Goal: Task Accomplishment & Management: Use online tool/utility

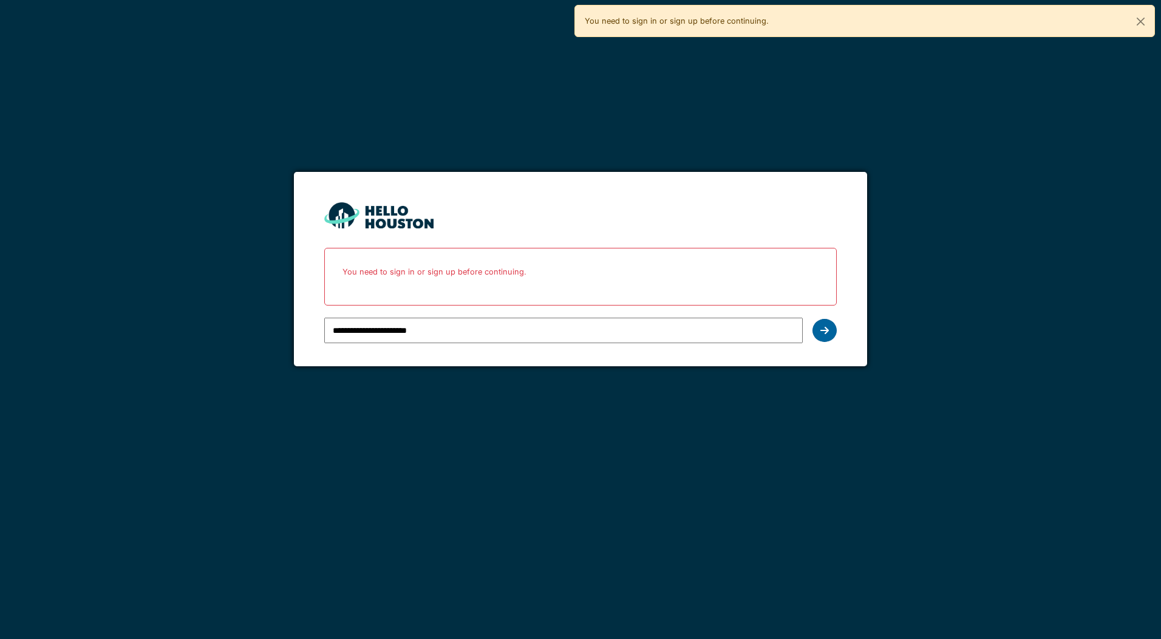
click at [814, 334] on div at bounding box center [824, 330] width 24 height 23
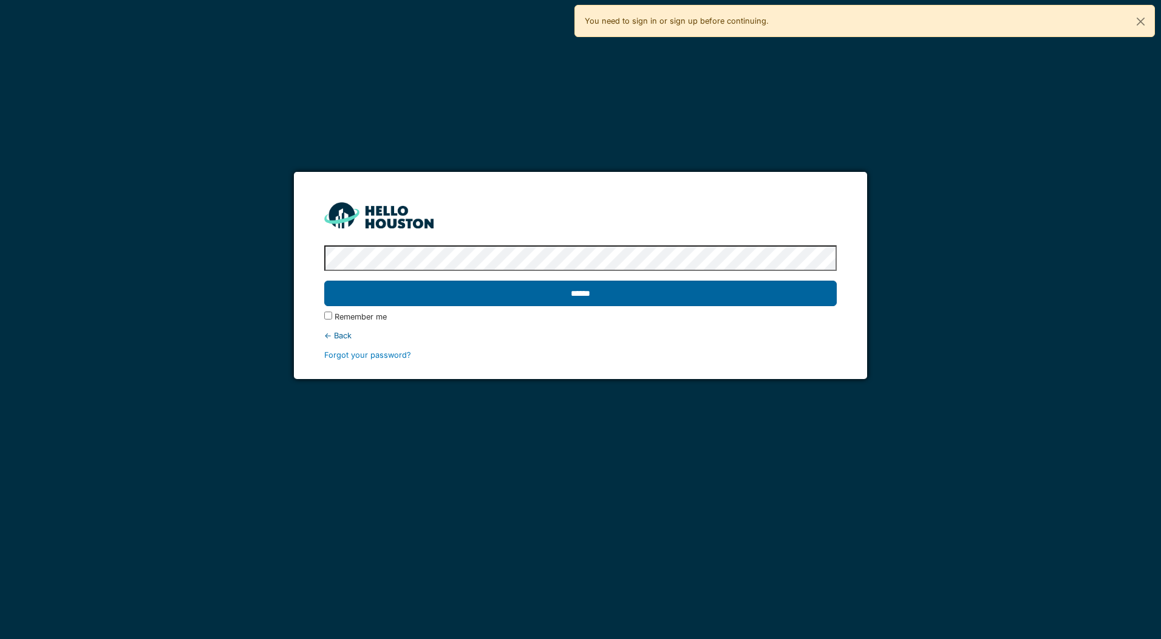
click at [589, 286] on input "******" at bounding box center [580, 292] width 512 height 25
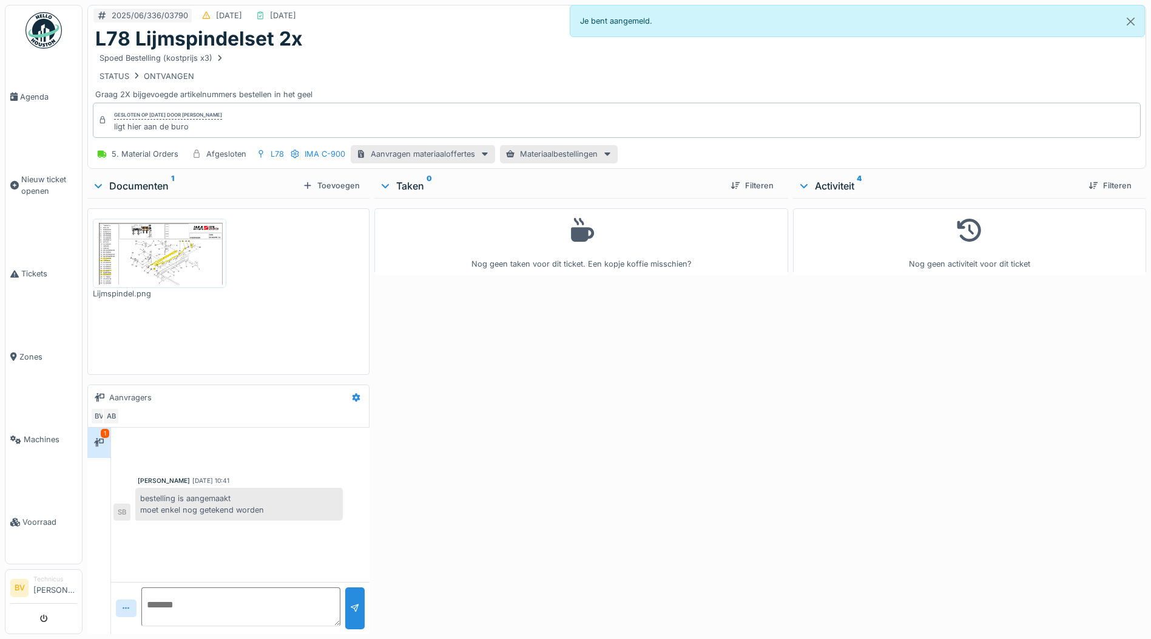
click at [46, 35] on img at bounding box center [43, 30] width 36 height 36
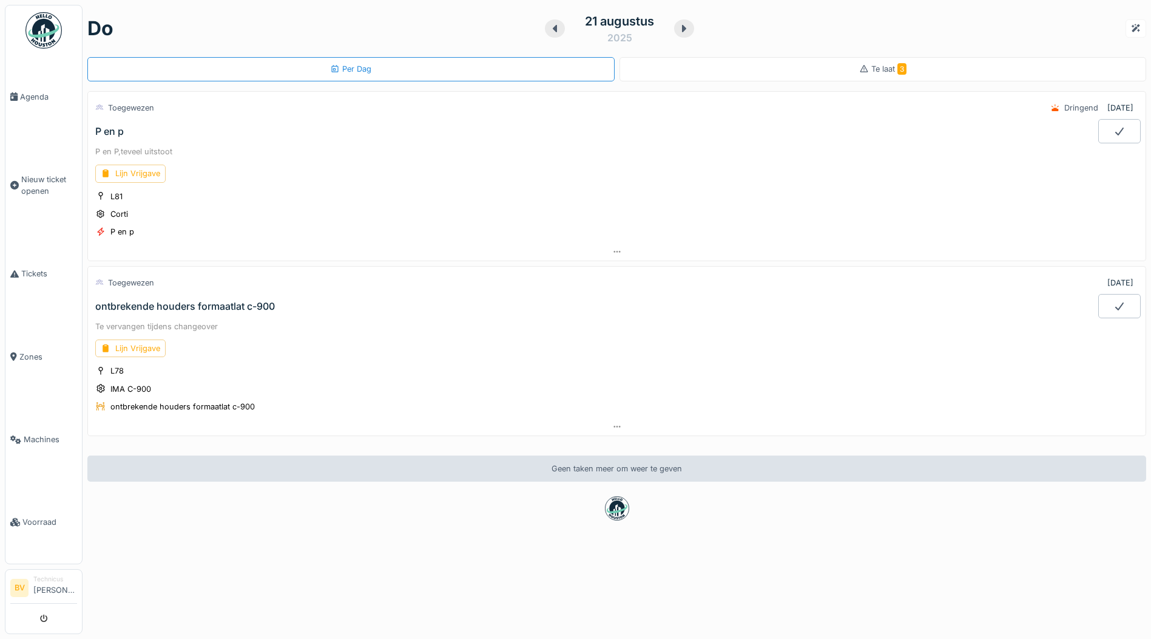
scroll to position [9, 0]
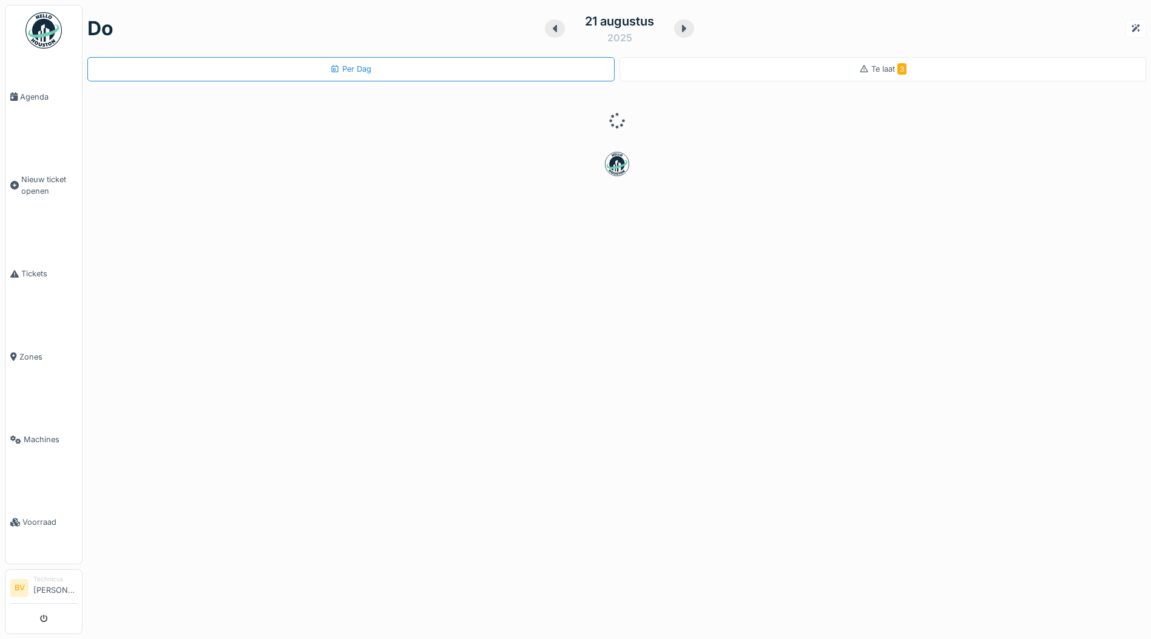
scroll to position [9, 0]
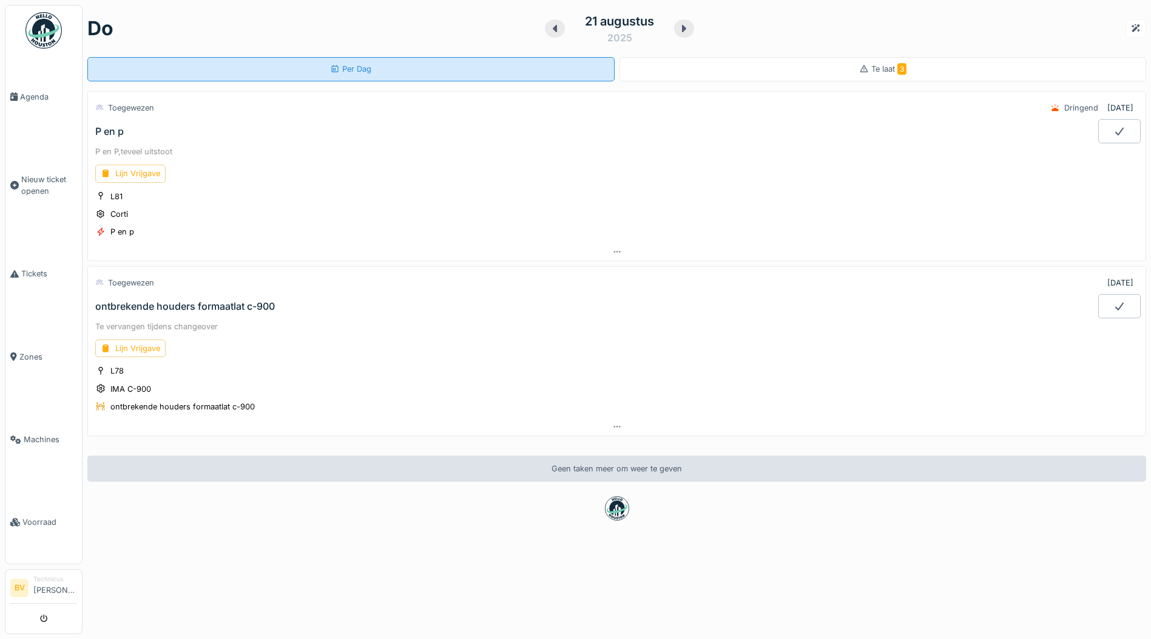
click at [393, 57] on div "Per Dag" at bounding box center [350, 69] width 527 height 24
click at [354, 63] on div "Per Dag" at bounding box center [350, 69] width 41 height 12
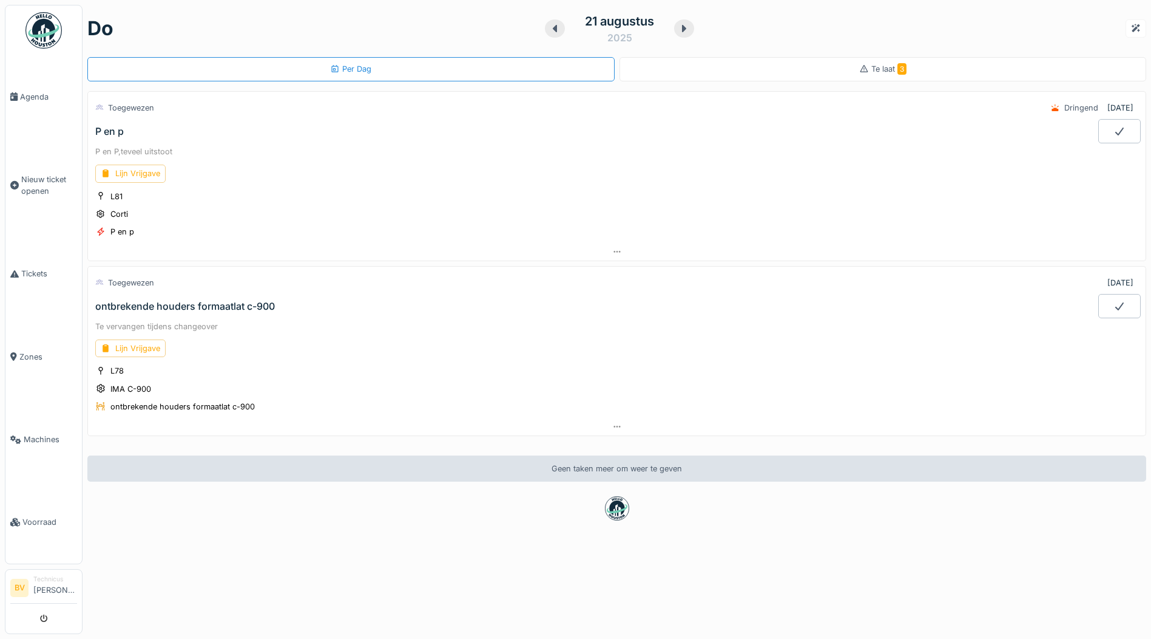
click at [674, 24] on div at bounding box center [684, 28] width 20 height 18
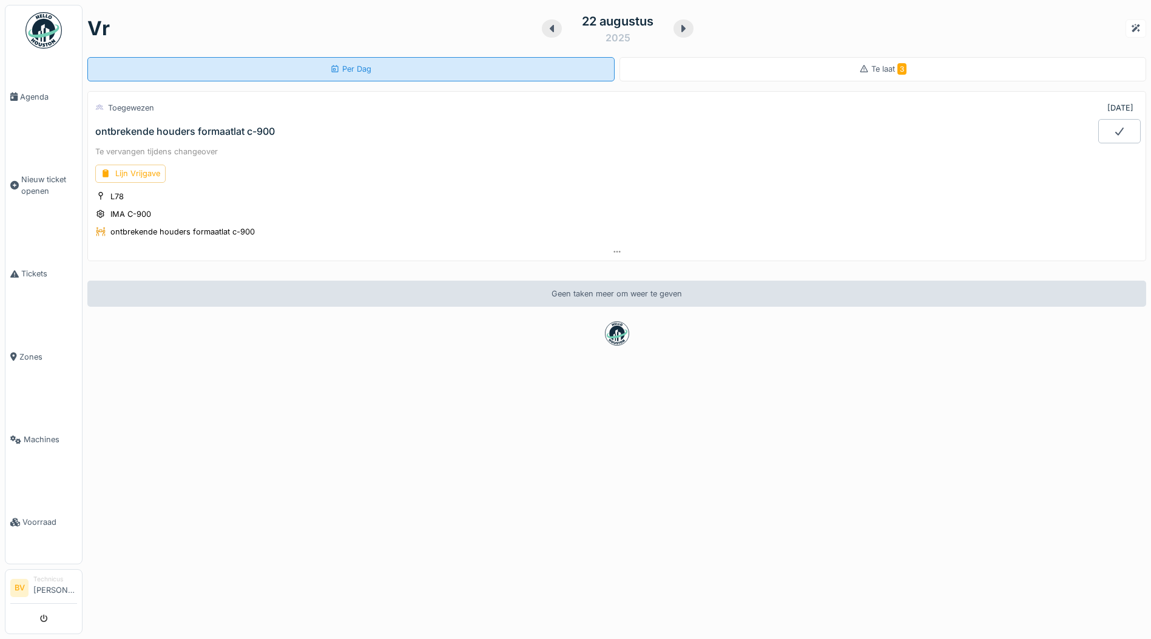
click at [341, 63] on div "Per Dag" at bounding box center [350, 69] width 41 height 12
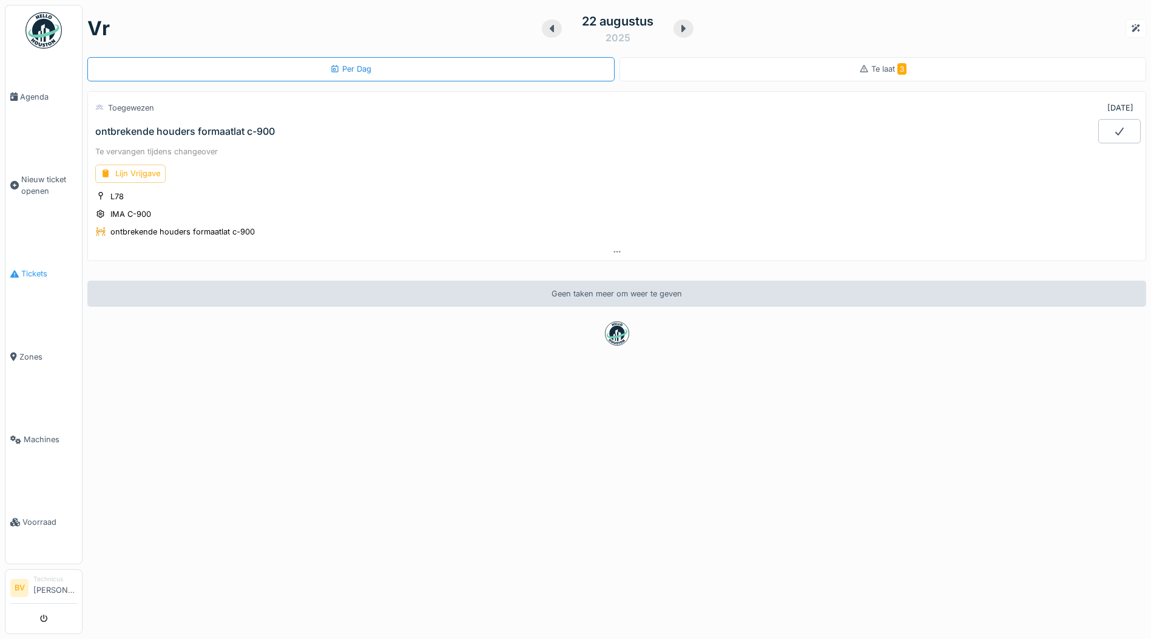
click at [41, 262] on link "Tickets" at bounding box center [43, 273] width 76 height 83
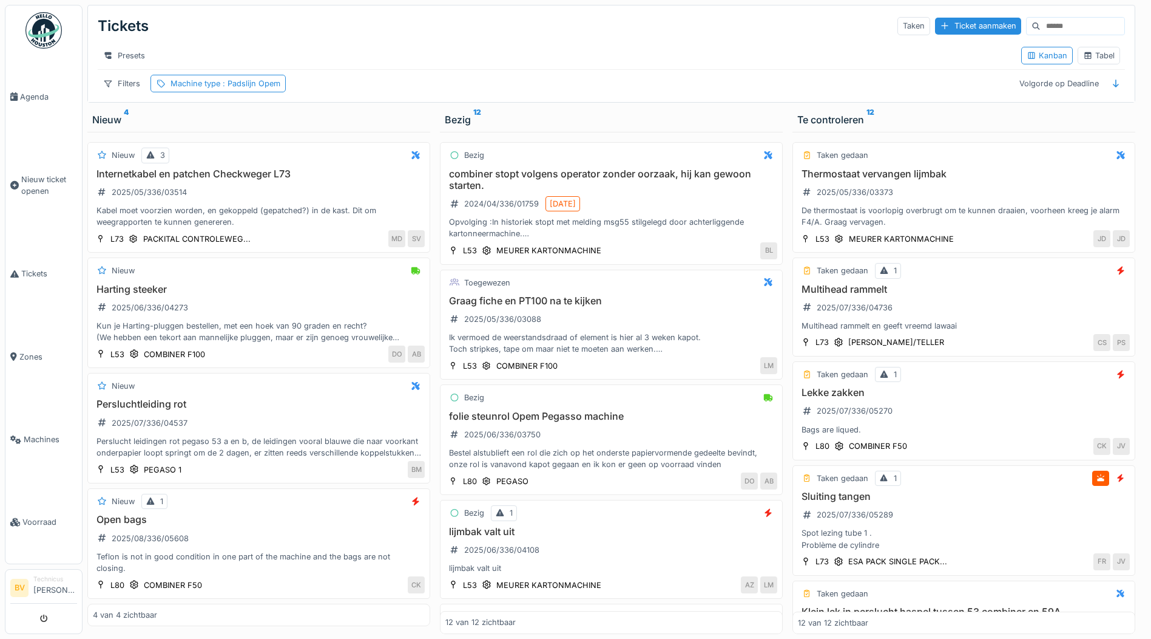
click at [37, 12] on img at bounding box center [43, 30] width 36 height 36
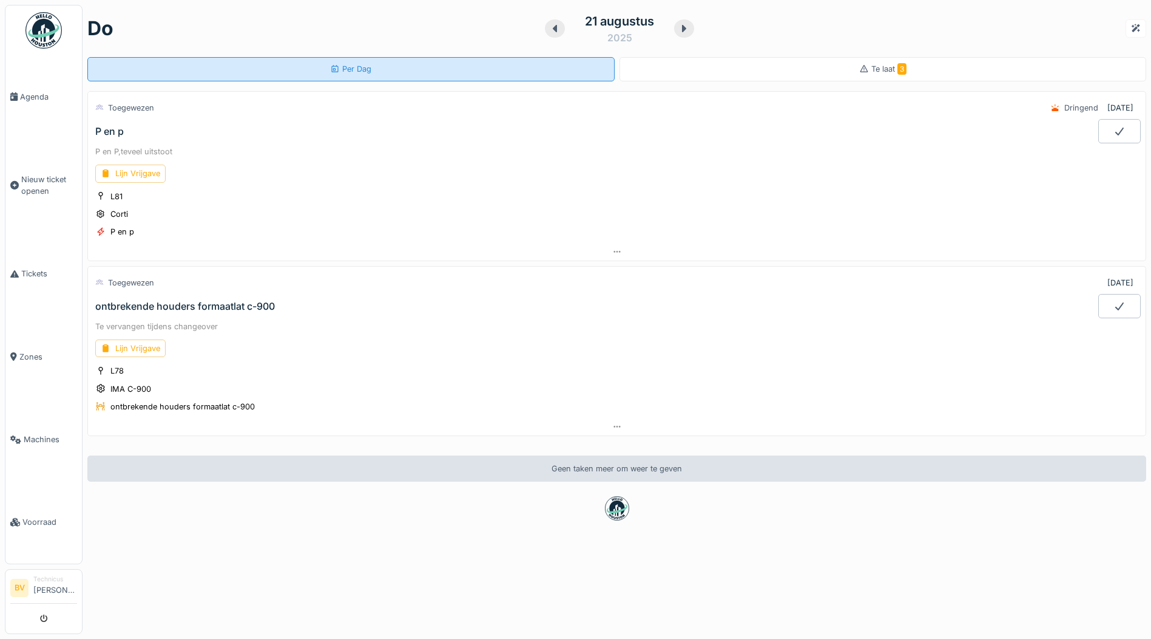
click at [374, 63] on div "Per Dag" at bounding box center [350, 69] width 527 height 24
click at [353, 69] on div "Per Dag" at bounding box center [350, 69] width 41 height 12
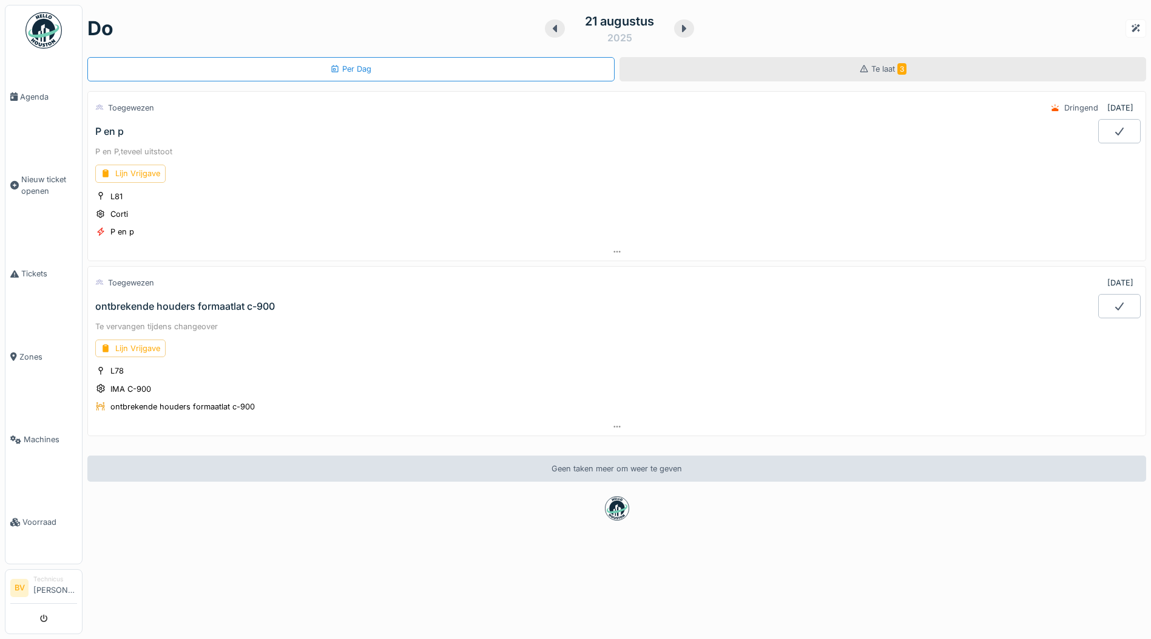
click at [893, 70] on div "Te laat 3" at bounding box center [883, 69] width 527 height 24
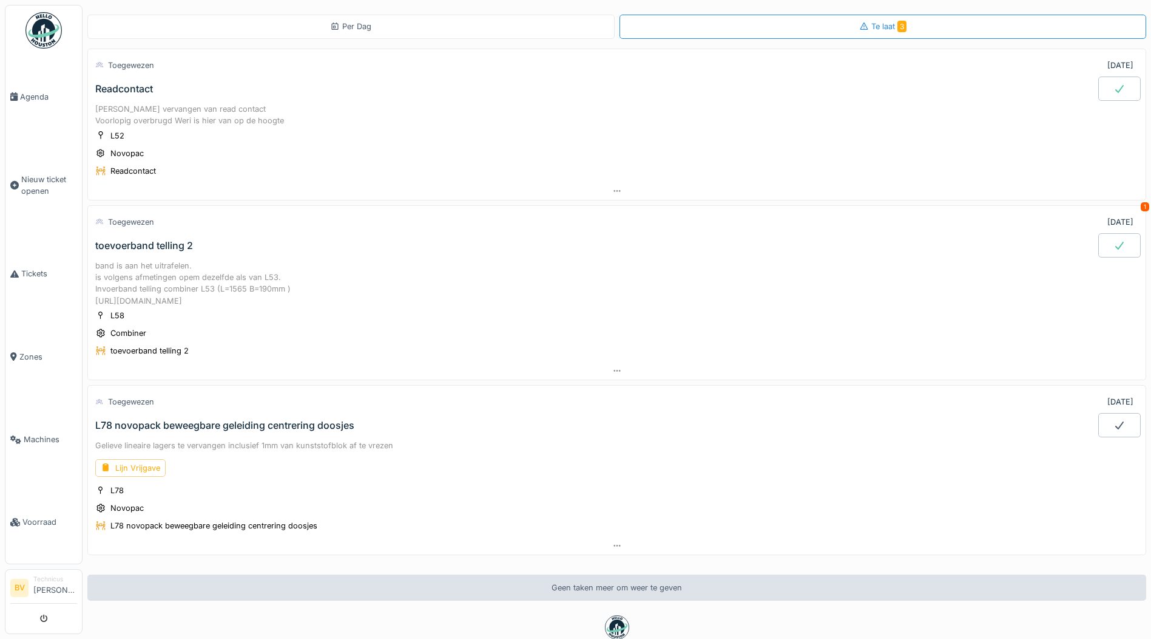
click at [49, 33] on img at bounding box center [43, 30] width 36 height 36
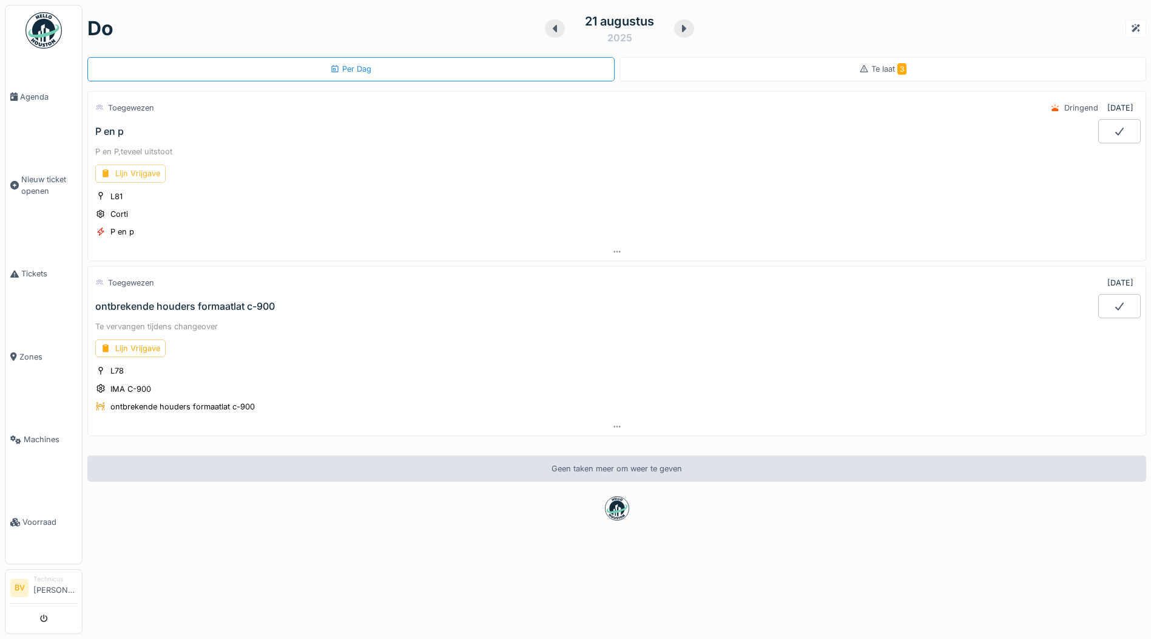
click at [152, 179] on div "Lijn Vrijgave" at bounding box center [130, 173] width 70 height 18
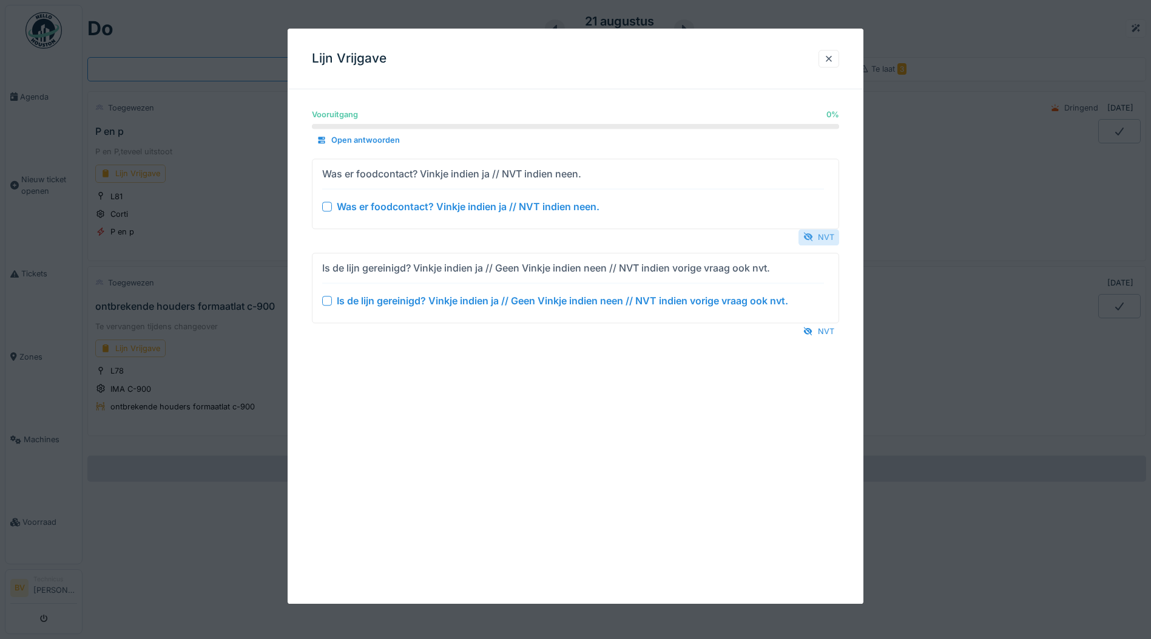
click at [839, 239] on div "NVT" at bounding box center [819, 237] width 41 height 16
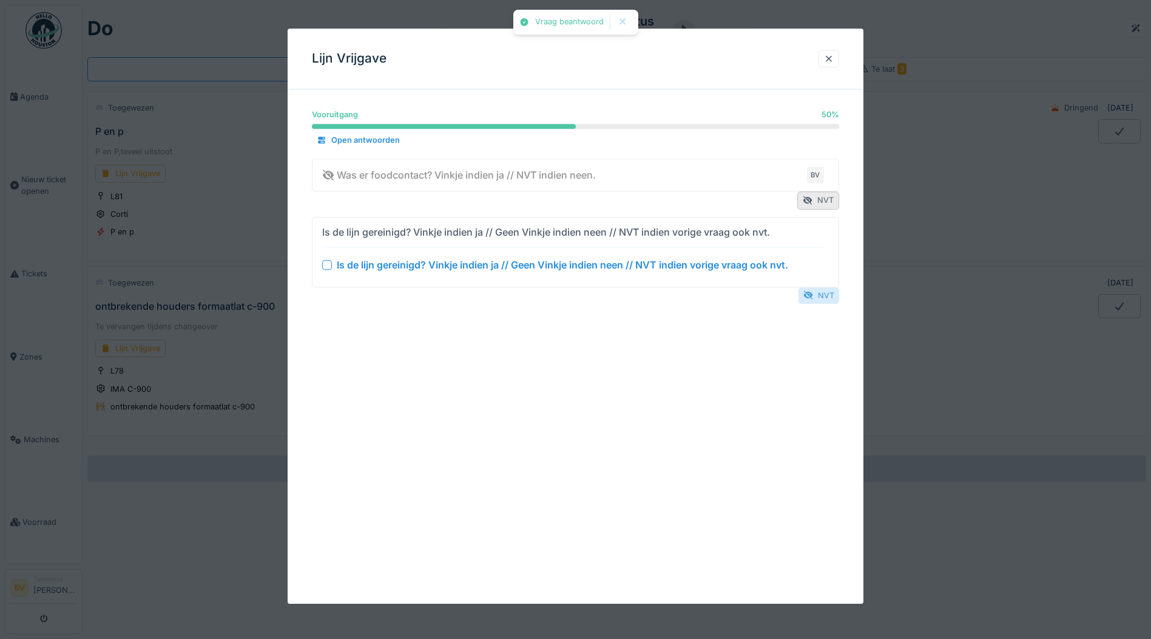
click at [833, 291] on div "NVT" at bounding box center [819, 295] width 41 height 16
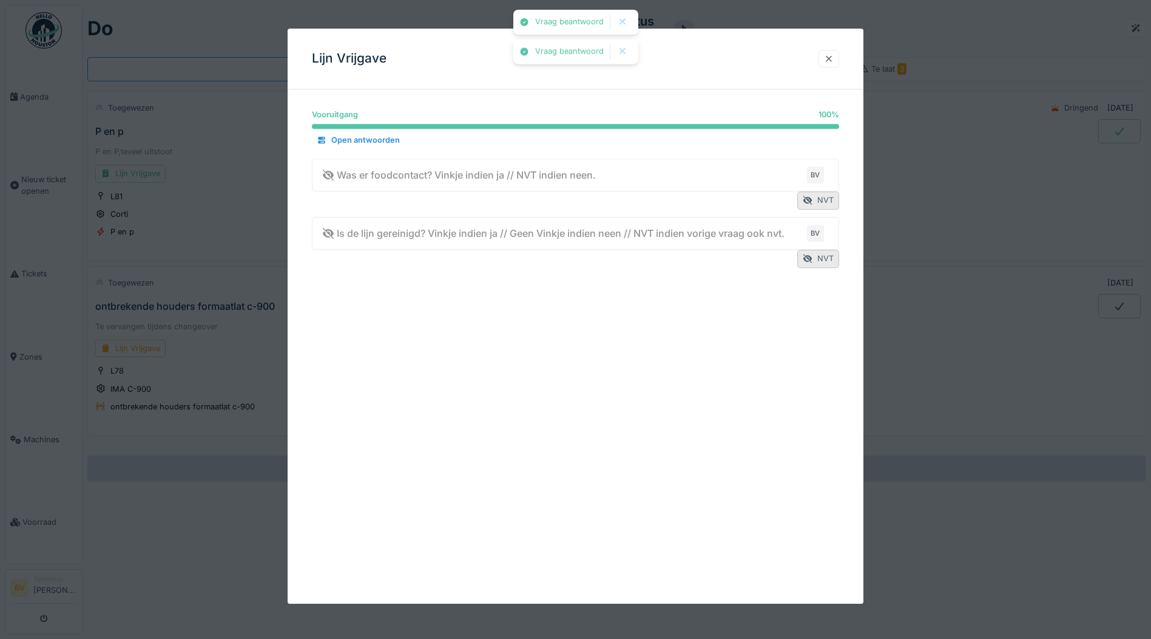
click at [834, 59] on div at bounding box center [829, 59] width 10 height 12
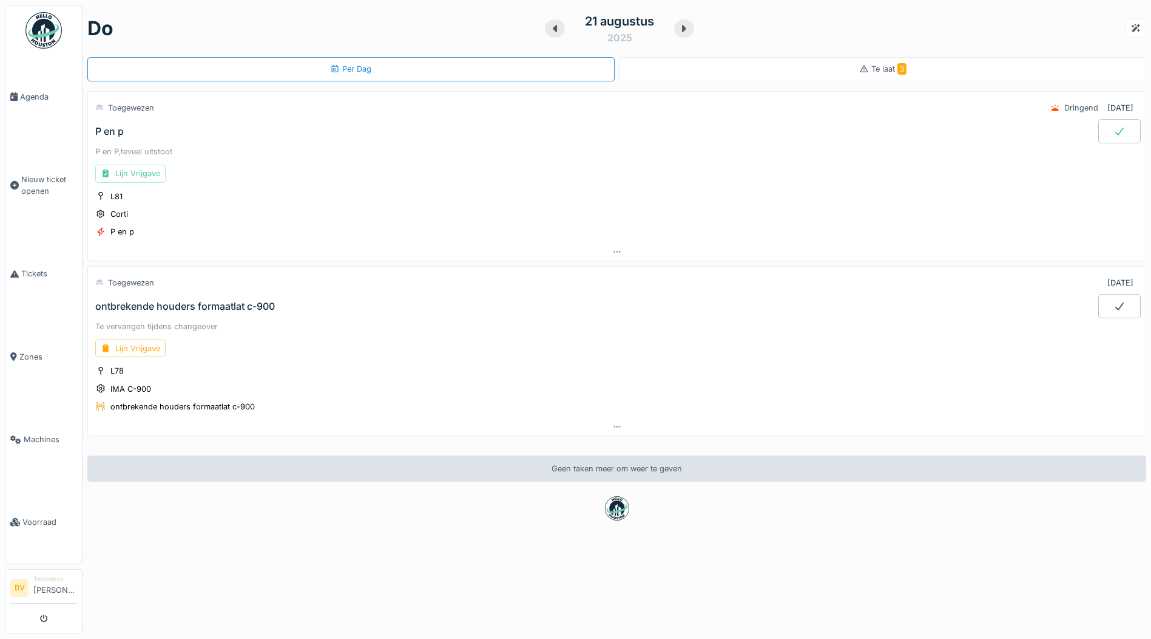
click at [1099, 128] on div at bounding box center [1120, 131] width 42 height 24
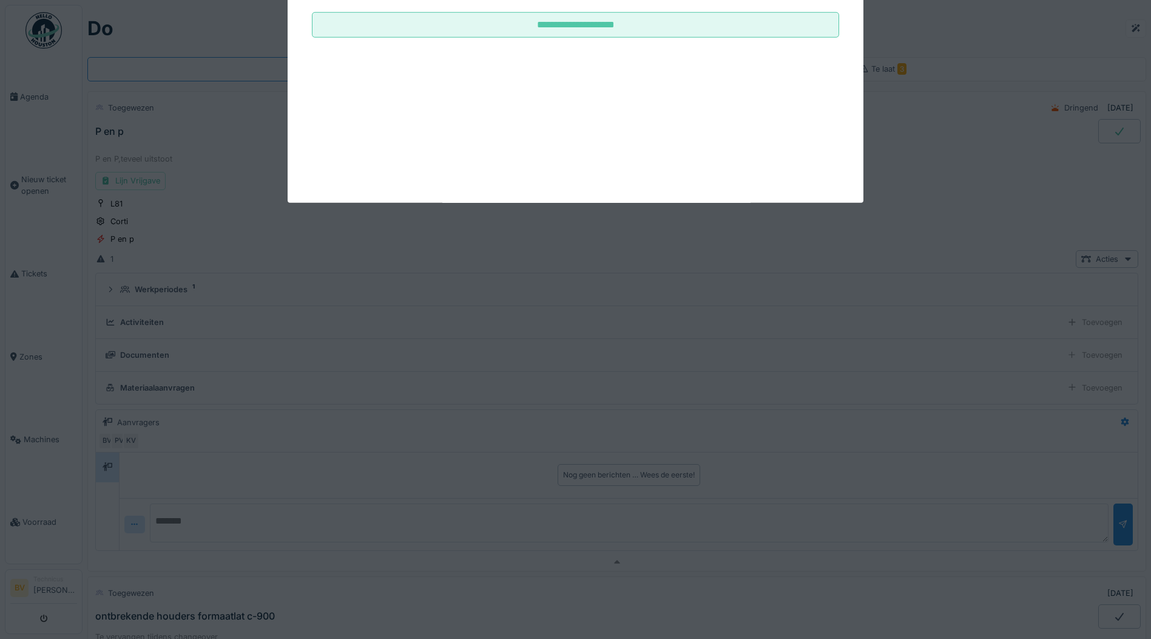
scroll to position [42, 0]
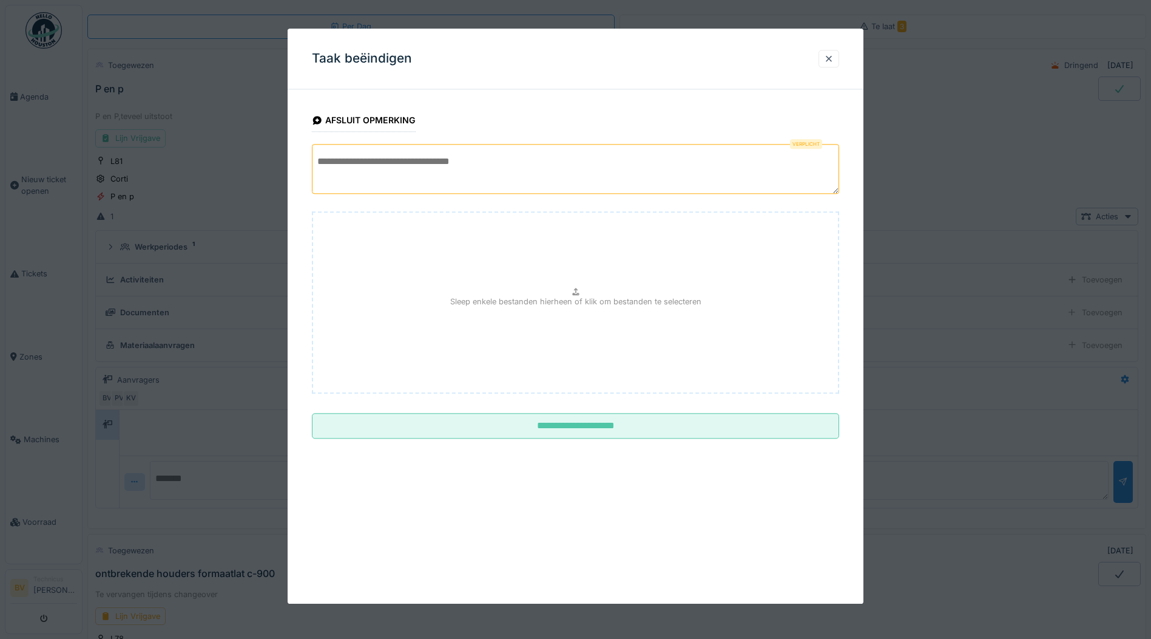
click at [625, 165] on textarea at bounding box center [575, 169] width 527 height 50
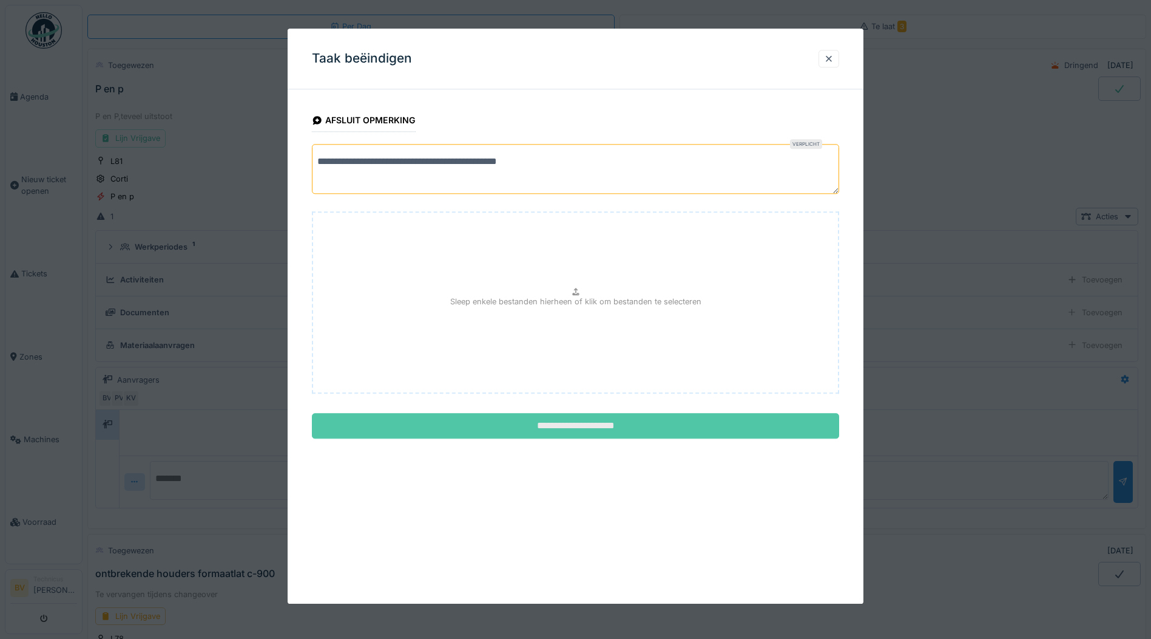
type textarea "**********"
click at [551, 429] on input "**********" at bounding box center [575, 425] width 527 height 25
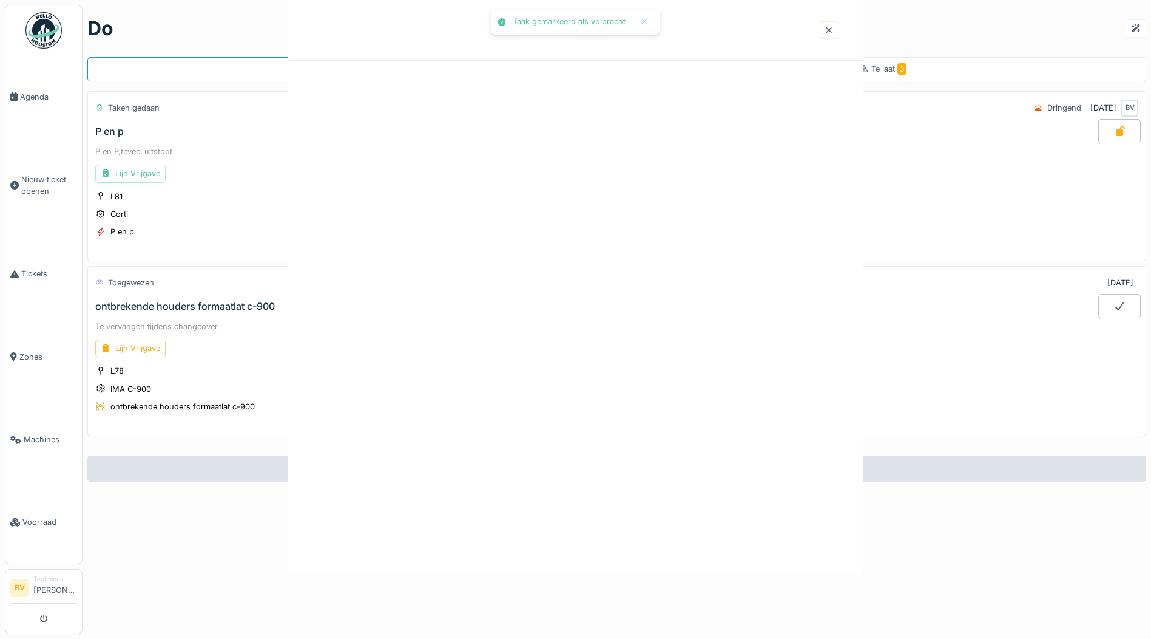
scroll to position [0, 0]
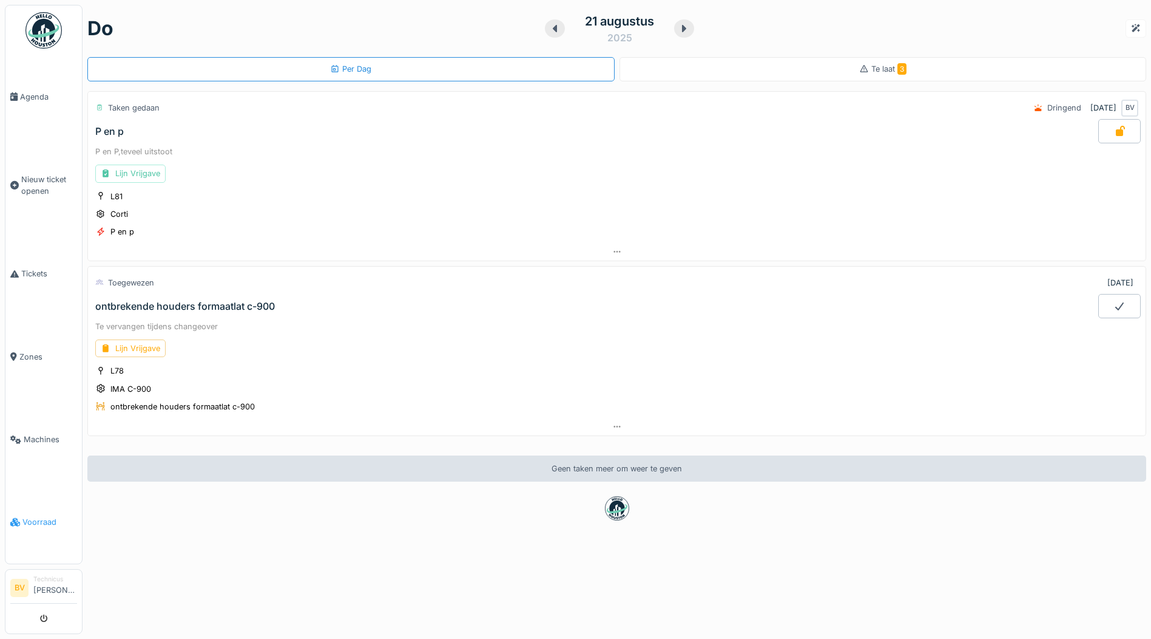
click at [38, 504] on link "Voorraad" at bounding box center [43, 522] width 76 height 83
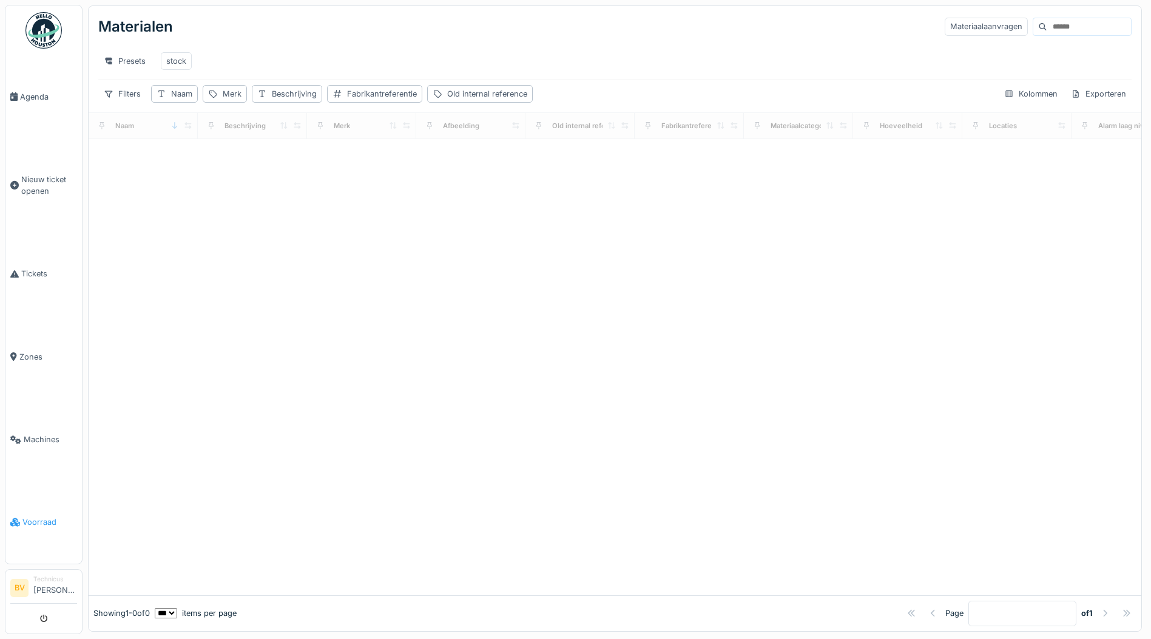
click at [40, 516] on span "Voorraad" at bounding box center [49, 522] width 55 height 12
click at [1048, 27] on input at bounding box center [1090, 26] width 84 height 17
click at [1033, 28] on input "**********" at bounding box center [1075, 26] width 84 height 17
type input "**********"
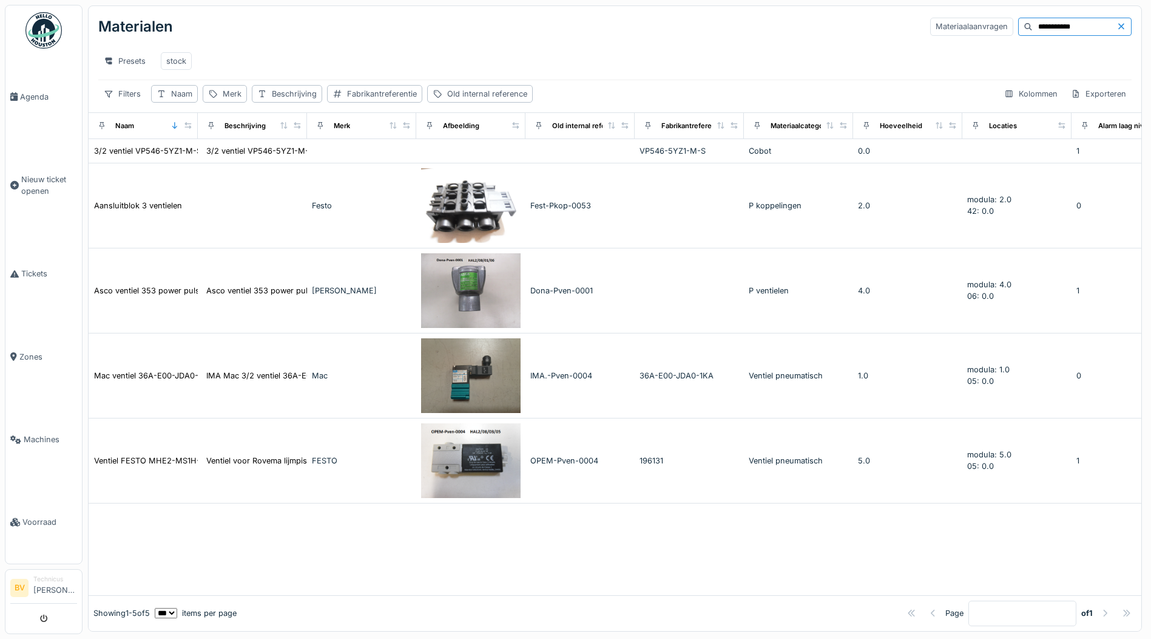
drag, startPoint x: 1046, startPoint y: 19, endPoint x: 907, endPoint y: 38, distance: 140.3
click at [920, 42] on div "**********" at bounding box center [615, 27] width 1034 height 32
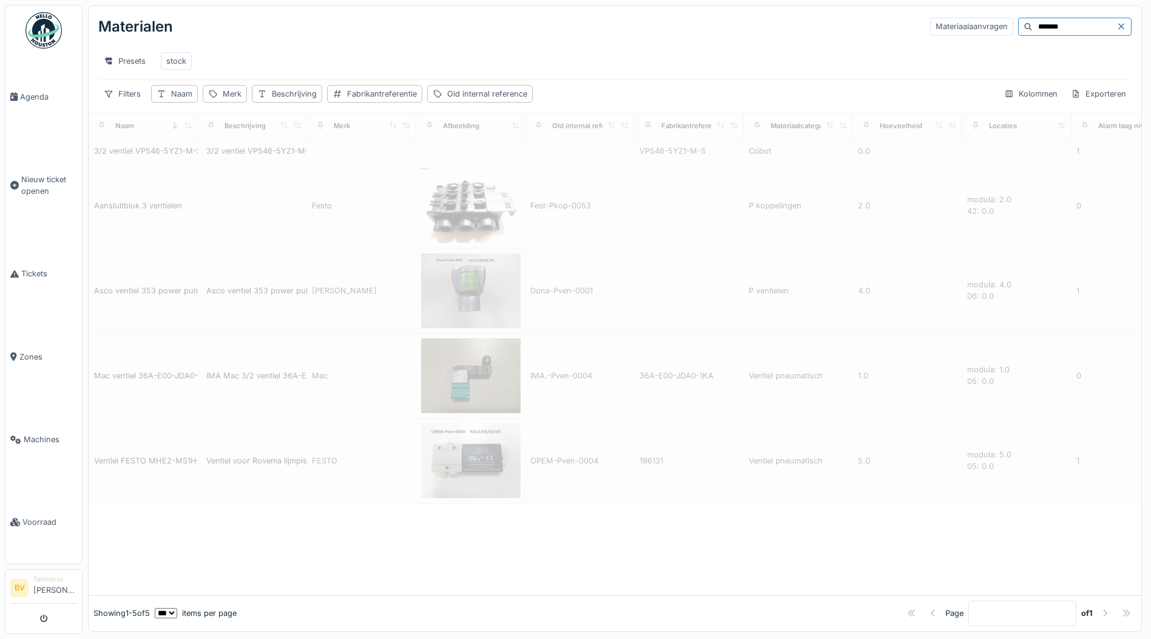
type input "*******"
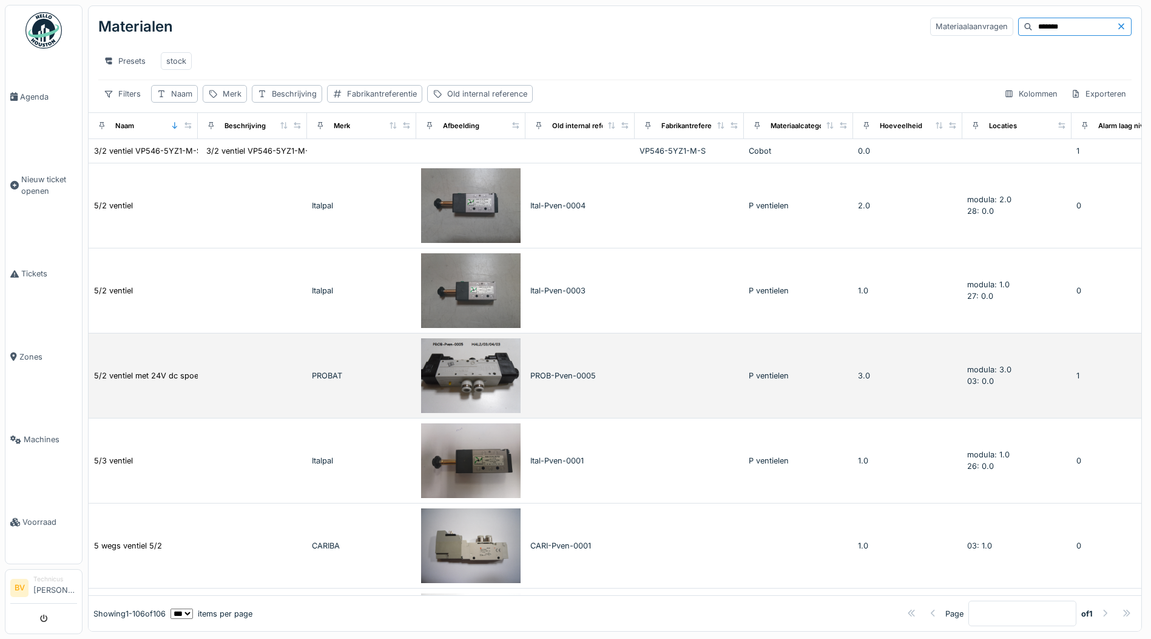
click at [479, 393] on img at bounding box center [471, 375] width 100 height 75
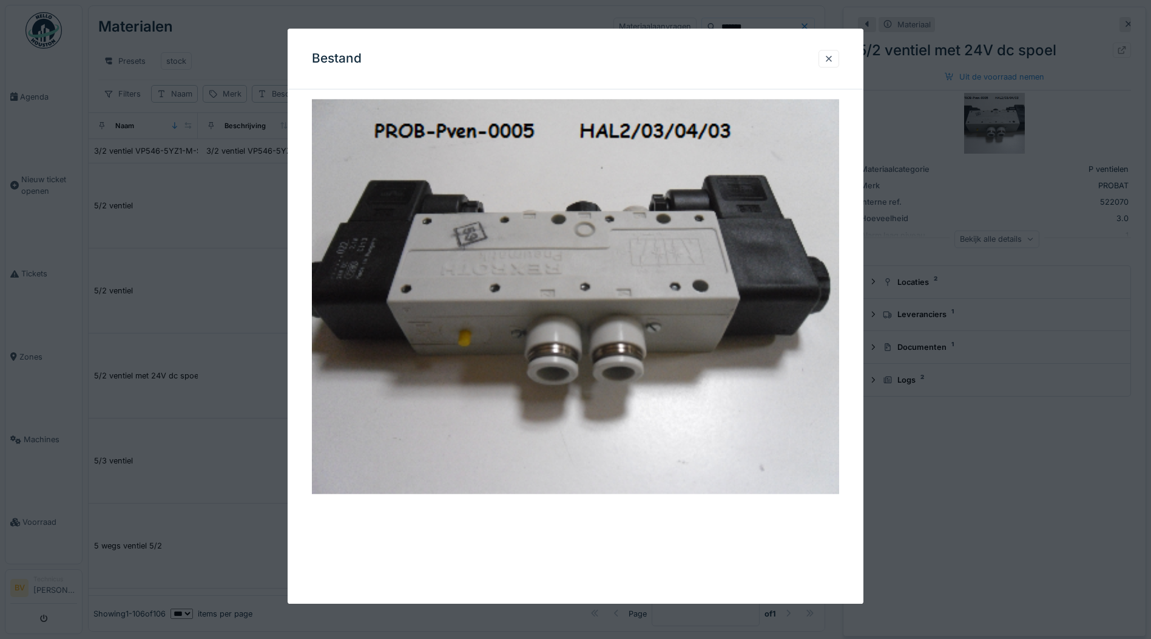
click at [247, 250] on div at bounding box center [575, 319] width 1151 height 639
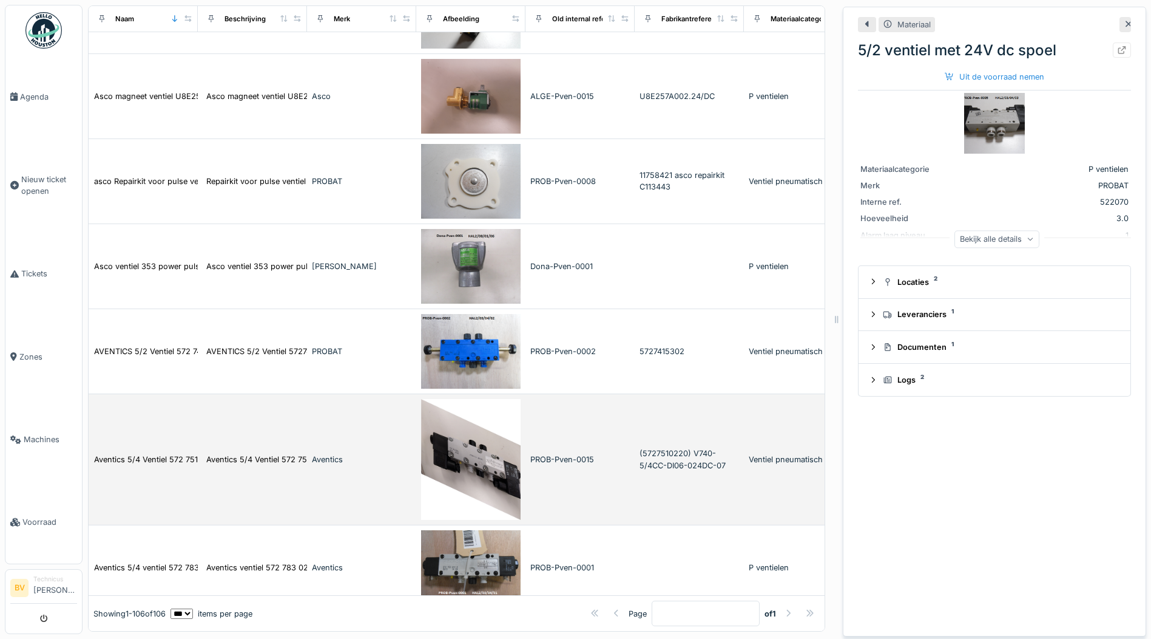
scroll to position [1032, 0]
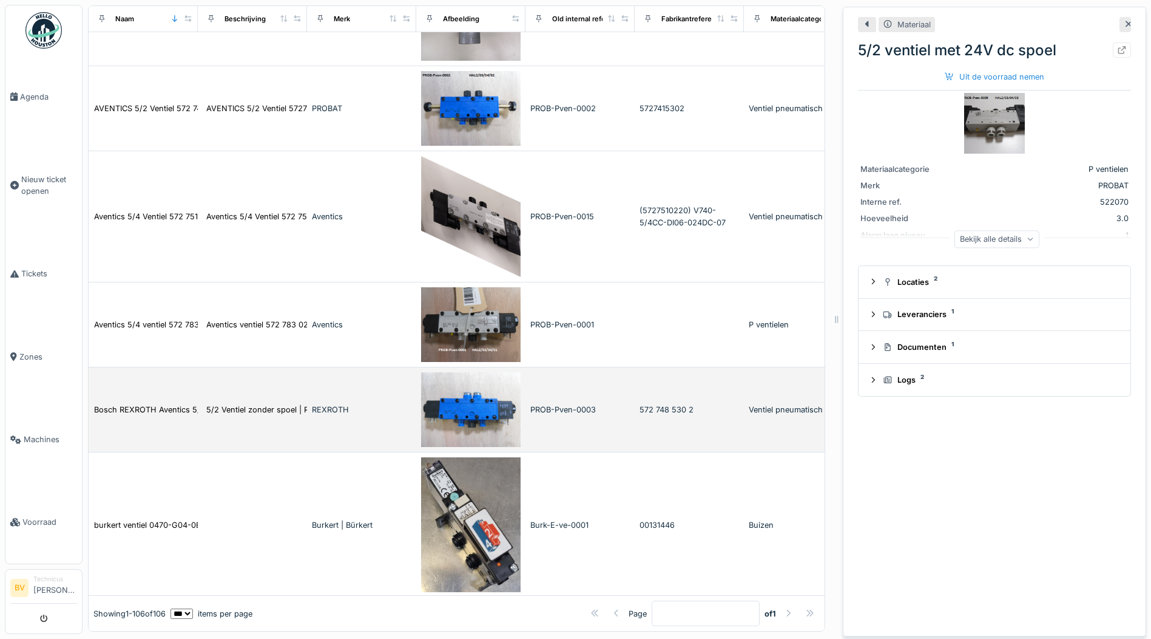
click at [484, 429] on img at bounding box center [471, 409] width 100 height 75
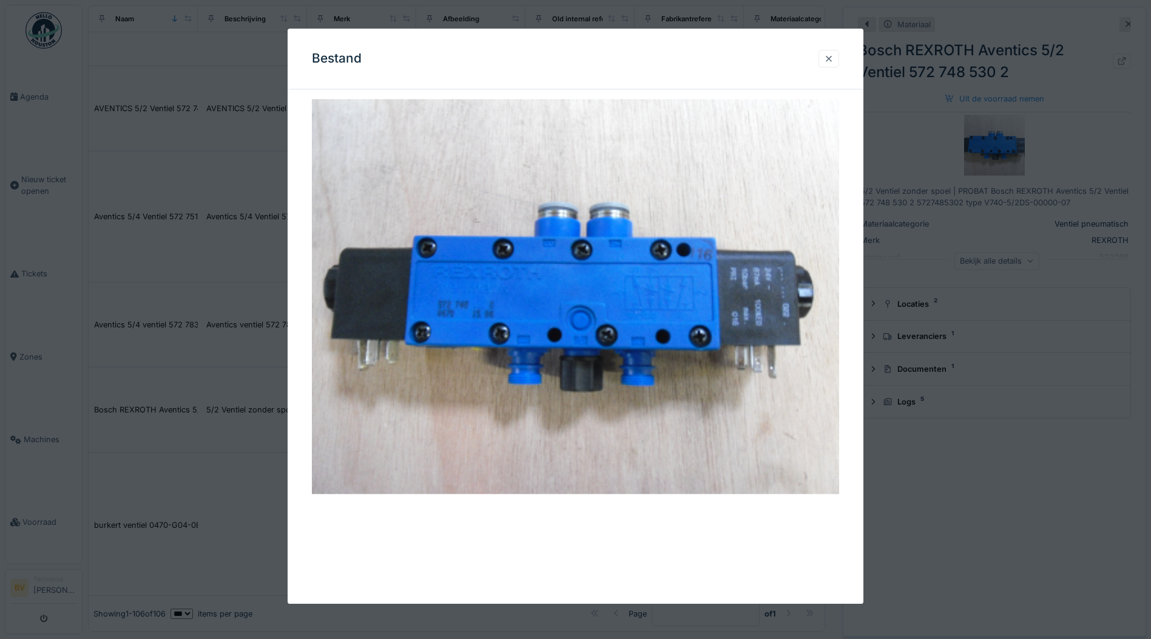
click at [834, 60] on div at bounding box center [829, 59] width 10 height 12
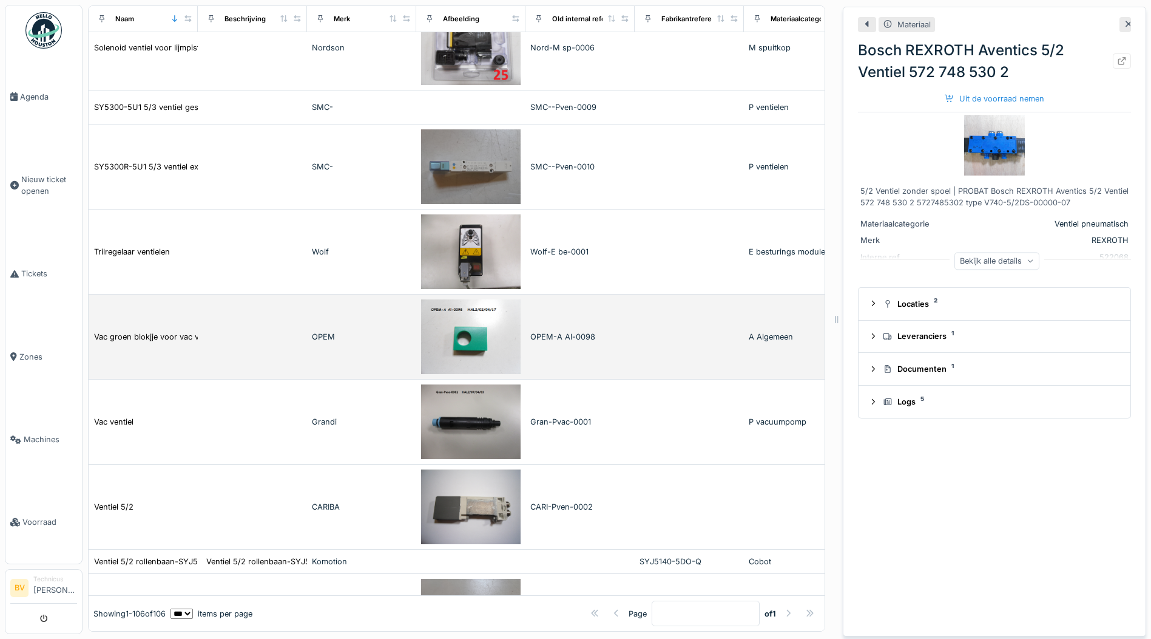
scroll to position [4734, 0]
